Goal: Complete application form: Complete application form

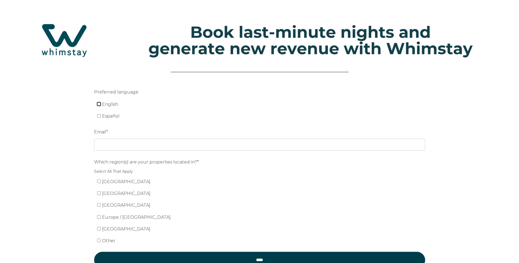
click at [99, 103] on input "English" at bounding box center [99, 104] width 4 height 4
checkbox input "true"
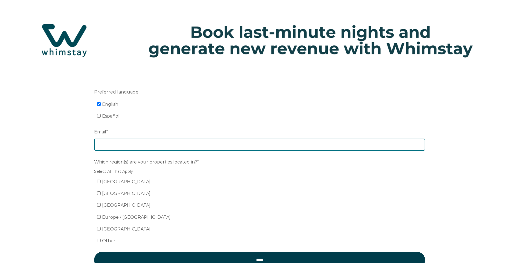
click at [107, 142] on input "Email *" at bounding box center [259, 145] width 331 height 12
type input "[EMAIL_ADDRESS][DOMAIN_NAME]"
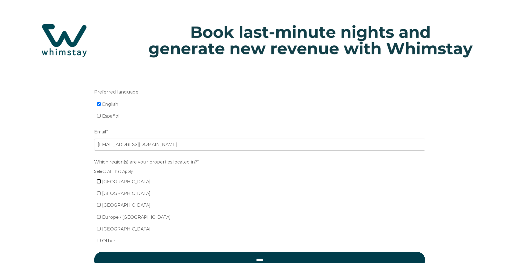
click at [99, 183] on input "[GEOGRAPHIC_DATA]" at bounding box center [99, 182] width 4 height 4
checkbox input "true"
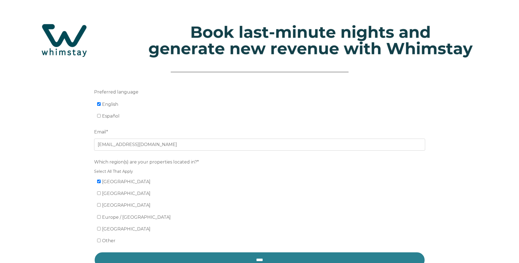
click at [235, 253] on input "****" at bounding box center [259, 260] width 331 height 16
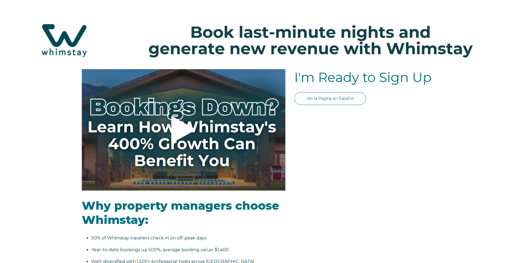
select select "US"
select select "Standard"
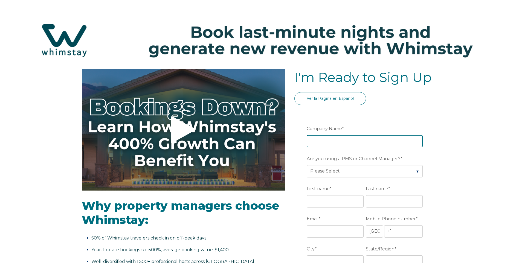
click at [358, 137] on input "Company Name *" at bounding box center [364, 141] width 116 height 12
type input "Mainsail Vacation Rentals"
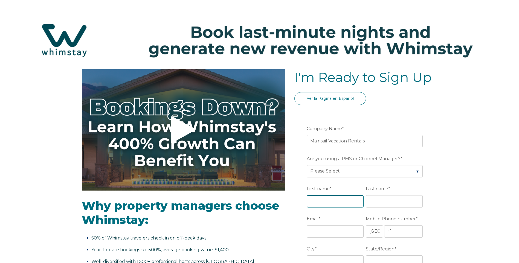
type input "Lacey"
type input "[PERSON_NAME]"
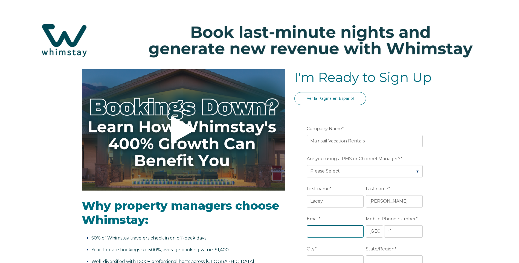
type input "[EMAIL_ADDRESS][DOMAIN_NAME]"
type input "[PERSON_NAME][GEOGRAPHIC_DATA]"
type input "Florida"
type input "Mainsail Vacation Rentals"
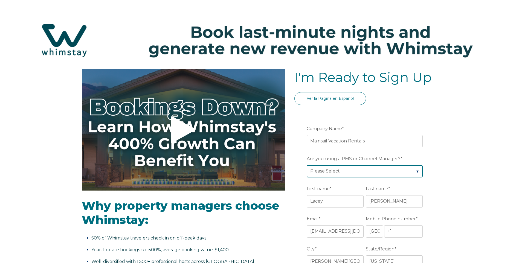
click at [359, 169] on select "Please Select Barefoot BookingPal Boost Brightside CiiRUS Escapia Guesty Hostaw…" at bounding box center [364, 171] width 116 height 12
select select "Escapia"
click at [306, 165] on select "Please Select Barefoot BookingPal Boost Brightside CiiRUS Escapia Guesty Hostaw…" at bounding box center [364, 171] width 116 height 12
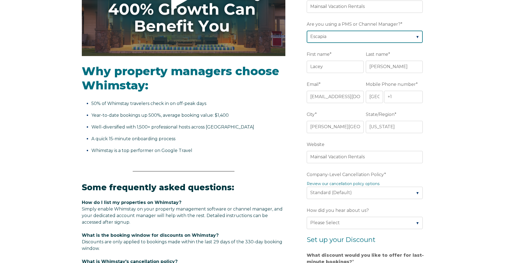
scroll to position [135, 0]
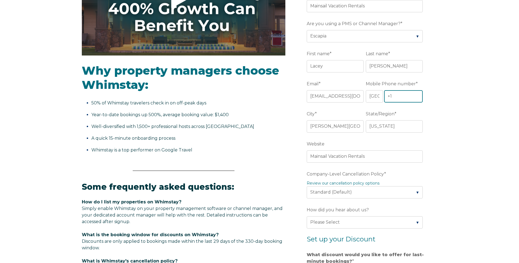
click at [406, 97] on input "+1" at bounding box center [403, 96] width 39 height 12
type input "[PHONE_NUMBER]"
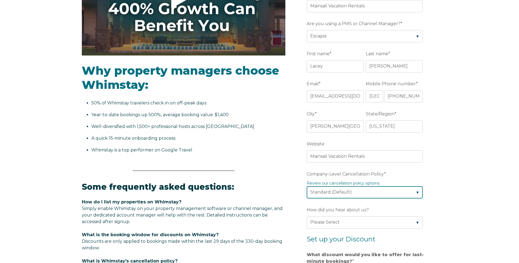
click at [417, 192] on select "Please Select Partial Standard (Default) Moderate Strict" at bounding box center [364, 192] width 116 height 12
click at [462, 175] on div "Video player - SSOB Pitch Vid Thumbnail - Click to play video Why property mana…" at bounding box center [259, 194] width 519 height 521
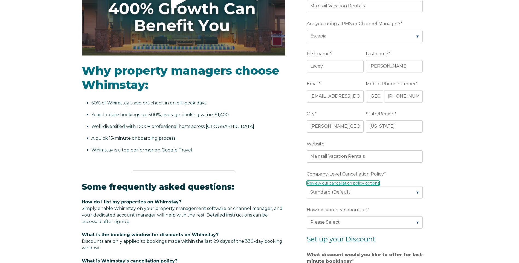
click at [374, 182] on link "Review our cancellation policy options" at bounding box center [342, 183] width 73 height 5
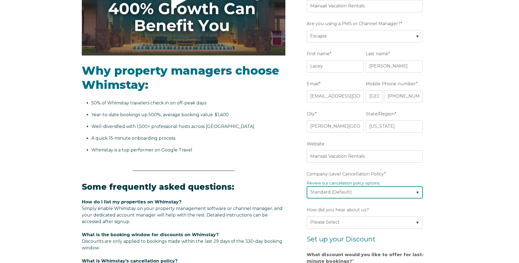
click at [342, 194] on select "Please Select Partial Standard (Default) Moderate Strict" at bounding box center [364, 192] width 116 height 12
select select "Strict"
click at [306, 186] on select "Please Select Partial Standard (Default) Moderate Strict" at bounding box center [364, 192] width 116 height 12
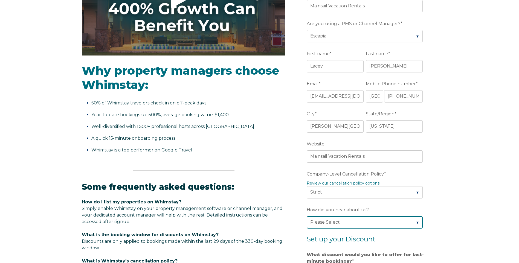
click at [340, 224] on select "Please Select Found Whimstay through a Google search Spoke to a Whimstay salesp…" at bounding box center [364, 222] width 116 height 12
select select "Whimstay Sales"
click at [306, 216] on select "Please Select Found Whimstay through a Google search Spoke to a Whimstay salesp…" at bounding box center [364, 222] width 116 height 12
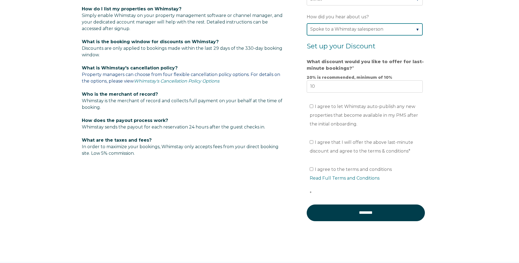
scroll to position [329, 0]
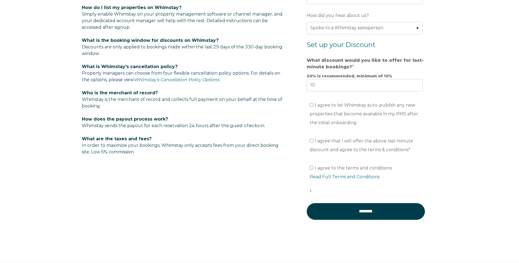
click at [308, 104] on ul "I agree to let Whimstay auto-publish any new properties that become available i…" at bounding box center [364, 114] width 116 height 26
click at [310, 105] on input "I agree to let Whimstay auto-publish any new properties that become available i…" at bounding box center [311, 105] width 4 height 4
checkbox input "true"
click at [311, 140] on input "I agree that I will offer the above last-minute discount and agree to the terms…" at bounding box center [311, 141] width 4 height 4
checkbox input "true"
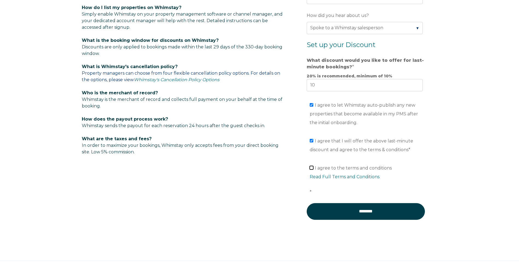
click at [312, 168] on input "I agree to the terms and conditions Read Full Terms and Conditions *" at bounding box center [311, 168] width 4 height 4
checkbox input "true"
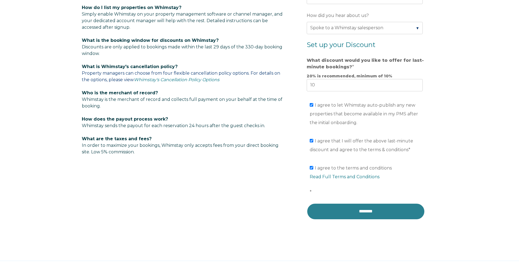
click at [334, 217] on input "********" at bounding box center [365, 211] width 118 height 16
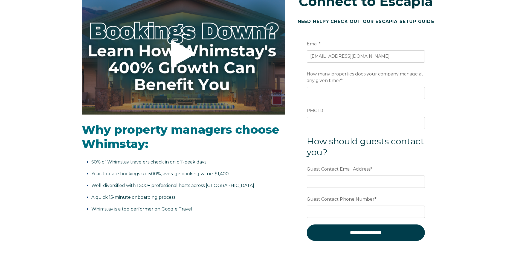
scroll to position [78, 0]
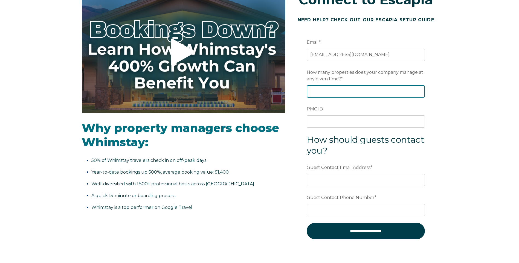
click at [393, 94] on input "How many properties does your company manage at any given time? *" at bounding box center [365, 91] width 118 height 12
type input "14"
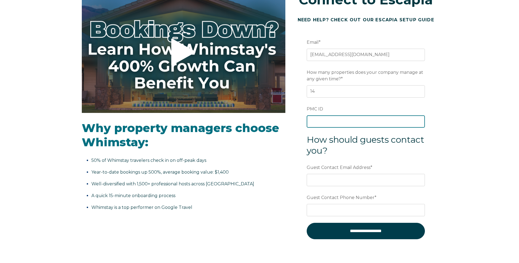
click at [321, 125] on input "PMC ID" at bounding box center [365, 121] width 118 height 12
type input "2434"
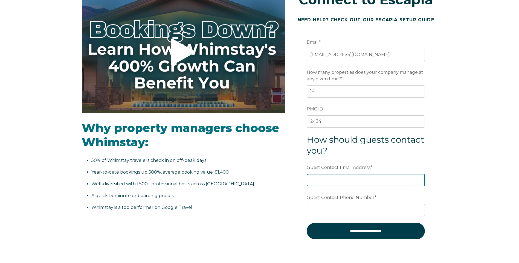
click at [322, 184] on input "Guest Contact Email Address *" at bounding box center [365, 180] width 118 height 12
type input "reservations@mainsailvr.com"
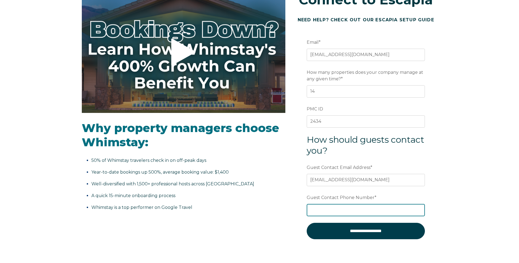
click at [356, 210] on input "Guest Contact Phone Number *" at bounding box center [365, 210] width 118 height 12
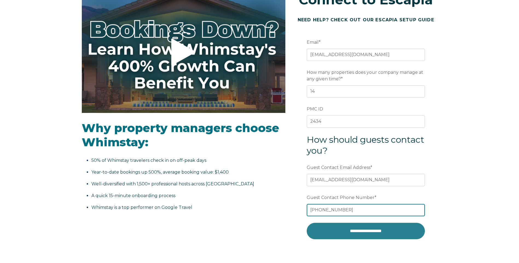
type input "866-724-5287"
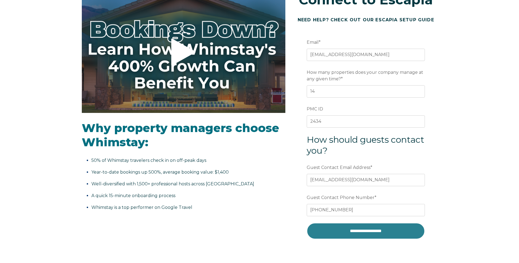
click at [370, 229] on input "**********" at bounding box center [365, 231] width 118 height 16
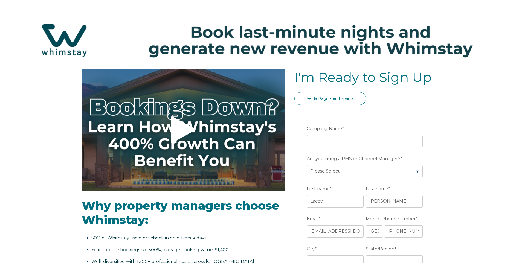
select select "US"
select select "Standard"
click at [326, 139] on input "Company Name *" at bounding box center [364, 141] width 116 height 12
type input "[PERSON_NAME] on the Beach"
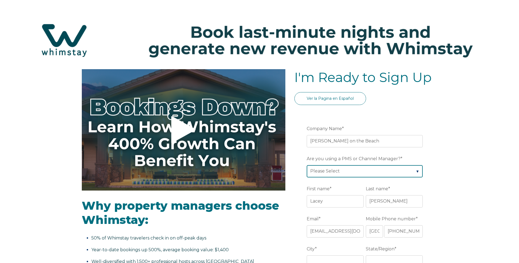
click at [358, 170] on select "Please Select Barefoot BookingPal Boost Brightside CiiRUS Escapia Guesty Hostaw…" at bounding box center [364, 171] width 116 height 12
select select "Escapia"
click at [306, 165] on select "Please Select Barefoot BookingPal Boost Brightside CiiRUS Escapia Guesty Hostaw…" at bounding box center [364, 171] width 116 height 12
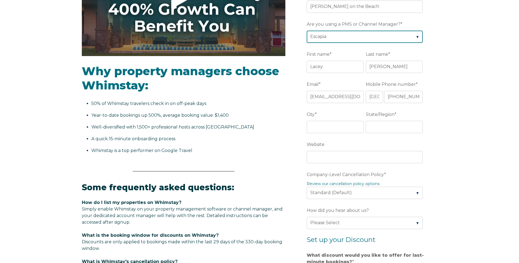
scroll to position [139, 0]
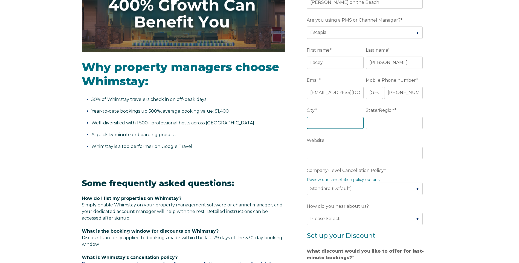
click at [328, 120] on input "City *" at bounding box center [334, 123] width 57 height 12
type input "HOLMES BEACH"
type input "Florida"
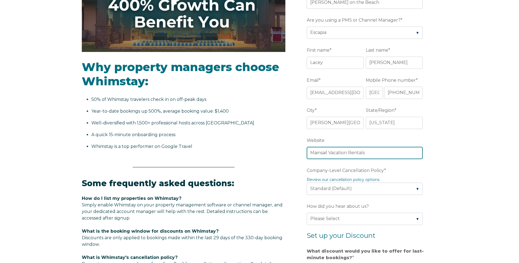
click at [345, 152] on input "Mainsail Vacation Rentals" at bounding box center [364, 153] width 116 height 12
drag, startPoint x: 376, startPoint y: 154, endPoint x: 305, endPoint y: 143, distance: 71.5
click at [305, 143] on form "Company Name * Mello on the Beach Are you using a PMS or Channel Manager? * Ple…" at bounding box center [365, 201] width 143 height 456
click at [333, 151] on input "www." at bounding box center [364, 153] width 116 height 12
type input "www.staymelloami.com"
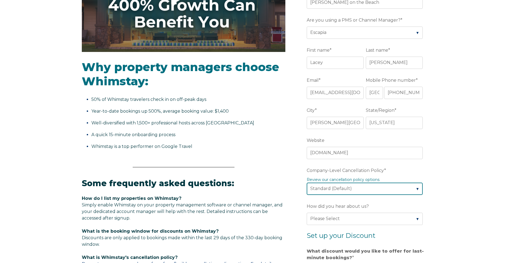
click at [393, 187] on select "Please Select Partial Standard (Default) Moderate Strict" at bounding box center [364, 189] width 116 height 12
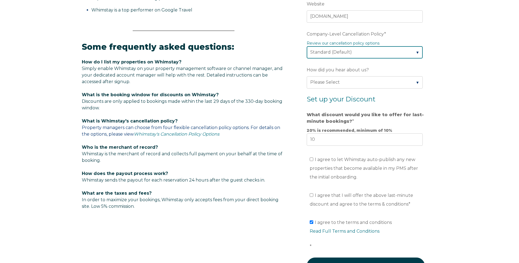
scroll to position [276, 0]
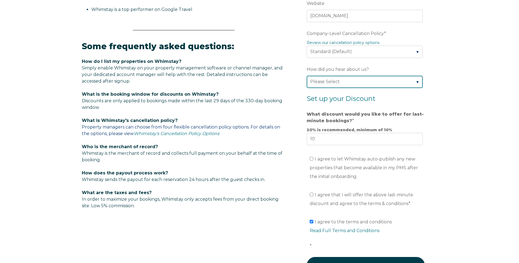
click at [400, 86] on select "Please Select Found Whimstay through a Google search Spoke to a Whimstay salesp…" at bounding box center [364, 82] width 116 height 12
select select "Whimstay Sales"
click at [306, 76] on select "Please Select Found Whimstay through a Google search Spoke to a Whimstay salesp…" at bounding box center [364, 82] width 116 height 12
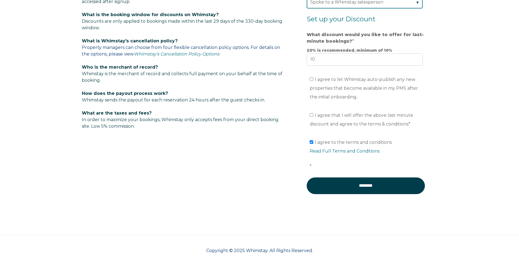
scroll to position [357, 0]
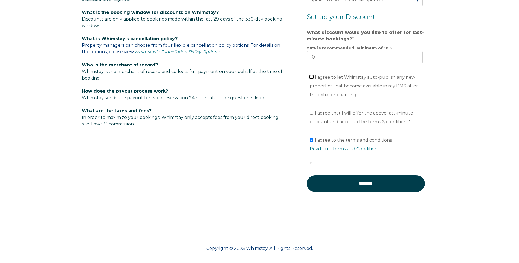
click at [312, 78] on input "I agree to let Whimstay auto-publish any new properties that become available i…" at bounding box center [311, 77] width 4 height 4
checkbox input "true"
click at [312, 114] on input "I agree that I will offer the above last-minute discount and agree to the terms…" at bounding box center [311, 113] width 4 height 4
checkbox input "true"
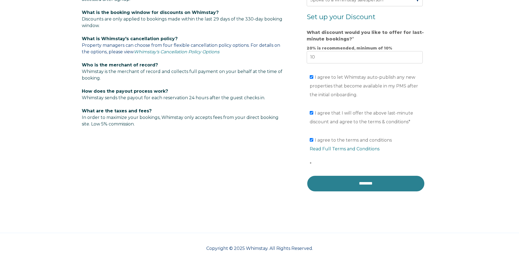
click at [338, 183] on input "********" at bounding box center [365, 183] width 118 height 16
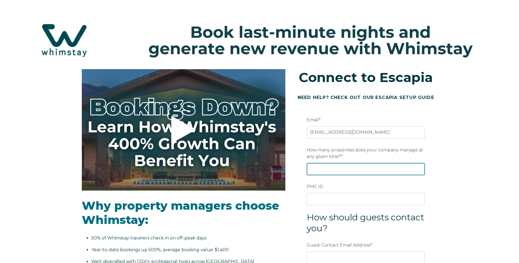
click at [342, 172] on input "How many properties does your company manage at any given time? *" at bounding box center [365, 169] width 118 height 12
type input "11"
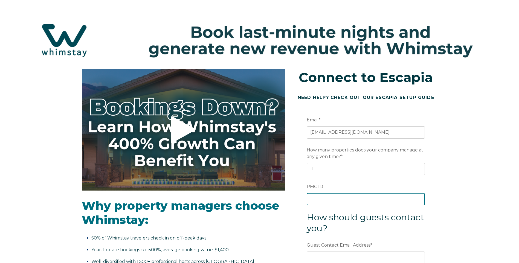
click at [390, 198] on input "PMC ID" at bounding box center [365, 199] width 118 height 12
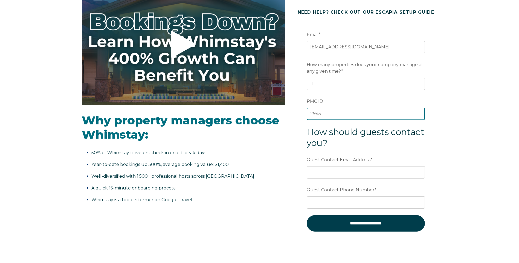
scroll to position [88, 0]
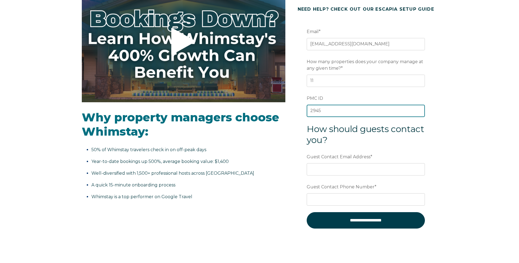
type input "2945"
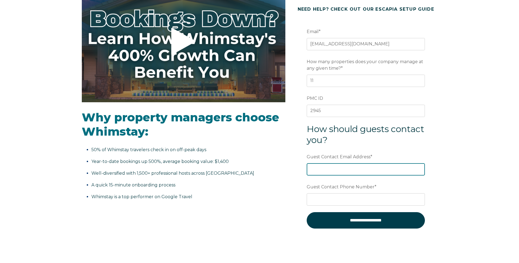
click at [380, 169] on input "Guest Contact Email Address *" at bounding box center [365, 169] width 118 height 12
type input "reservations@staymello.com"
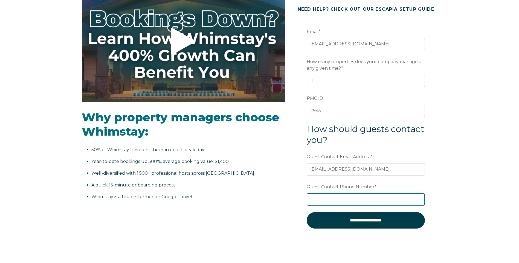
click at [312, 202] on input "Guest Contact Phone Number *" at bounding box center [365, 199] width 118 height 12
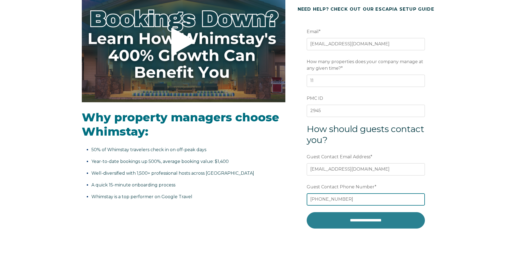
type input "833-219-8623"
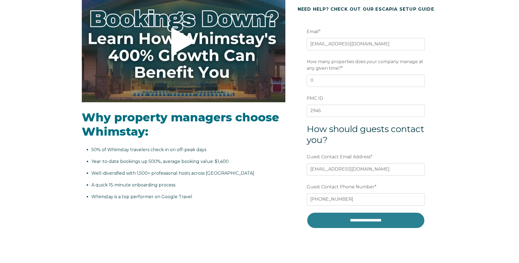
click at [354, 224] on input "**********" at bounding box center [365, 220] width 118 height 16
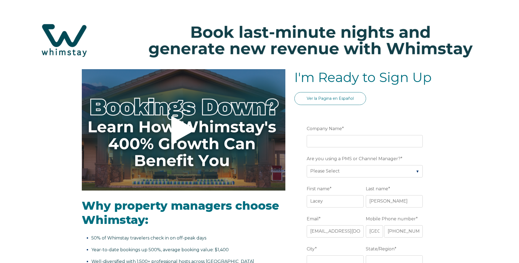
select select "US"
select select "Standard"
